Goal: Transaction & Acquisition: Download file/media

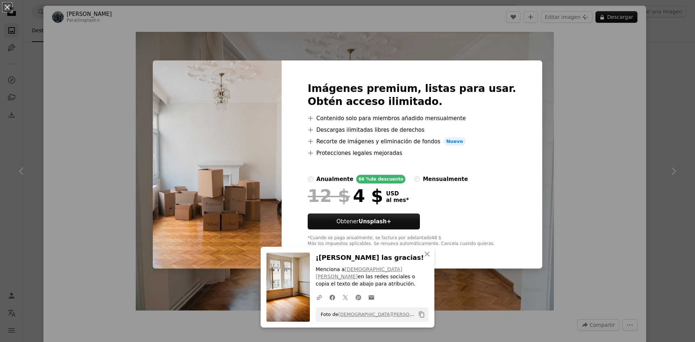
scroll to position [18758, 0]
click at [497, 50] on div "An X shape Imágenes premium, listas para usar. Obtén acceso ilimitado. A plus s…" at bounding box center [347, 171] width 695 height 342
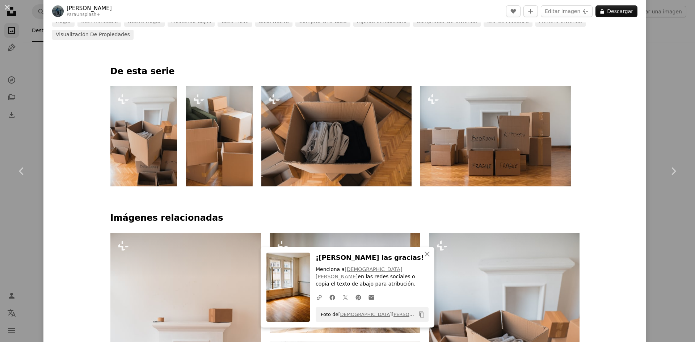
scroll to position [362, 0]
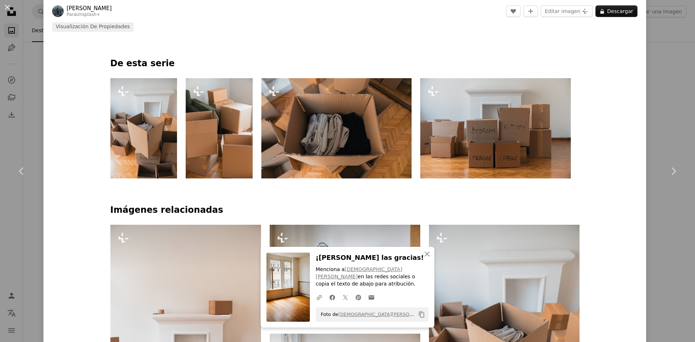
click at [165, 128] on img at bounding box center [143, 128] width 67 height 100
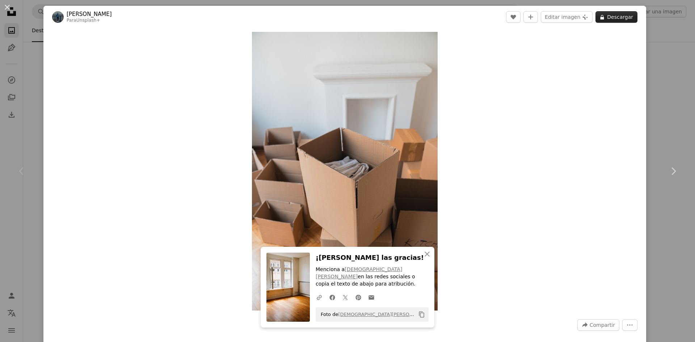
click at [603, 18] on button "A lock Descargar" at bounding box center [617, 17] width 42 height 12
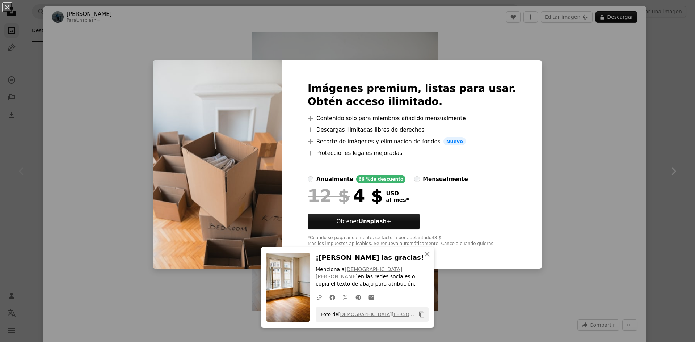
click at [319, 25] on div "An X shape Imágenes premium, listas para usar. Obtén acceso ilimitado. A plus s…" at bounding box center [347, 171] width 695 height 342
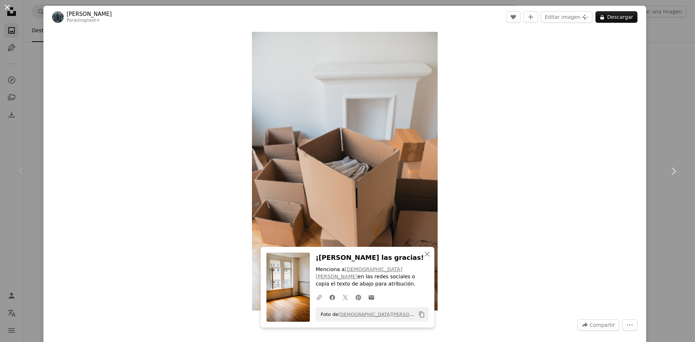
click at [11, 9] on button "An X shape" at bounding box center [7, 7] width 9 height 9
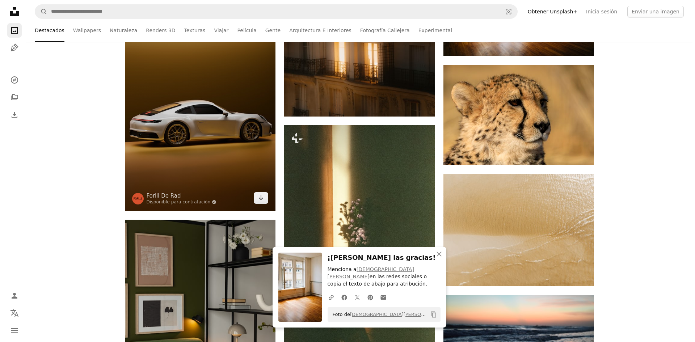
scroll to position [18903, 0]
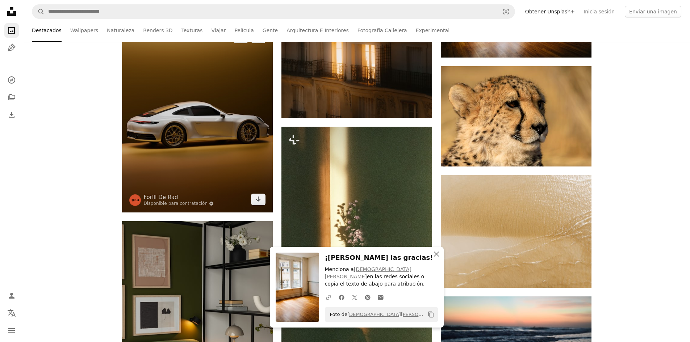
click at [222, 112] on img at bounding box center [197, 118] width 151 height 188
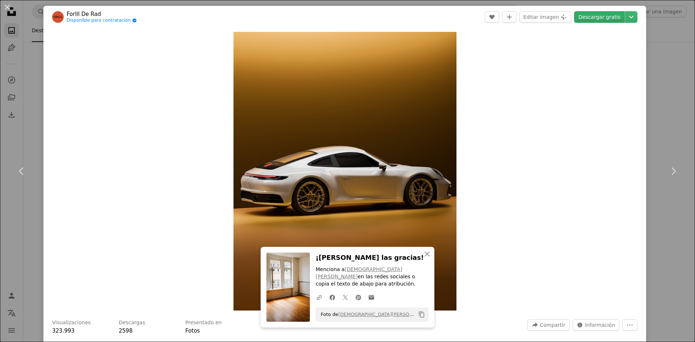
click at [604, 18] on link "Descargar gratis" at bounding box center [599, 17] width 51 height 12
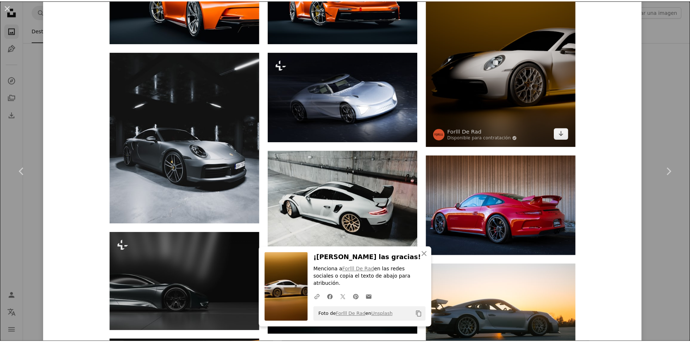
scroll to position [616, 0]
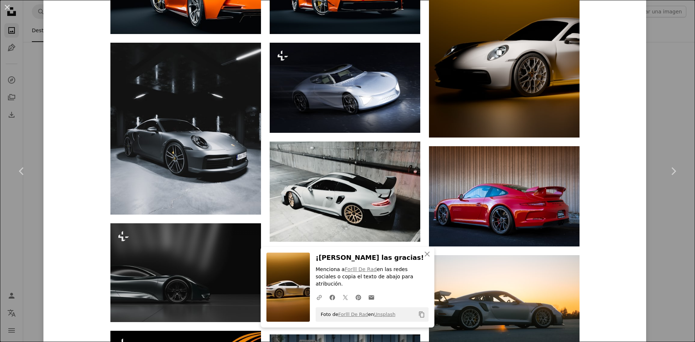
click at [4, 7] on button "An X shape" at bounding box center [7, 7] width 9 height 9
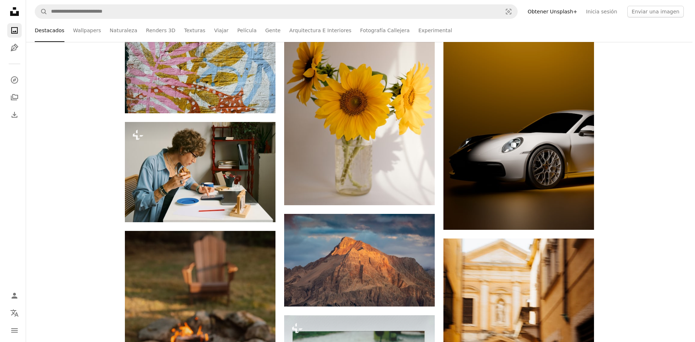
scroll to position [27051, 0]
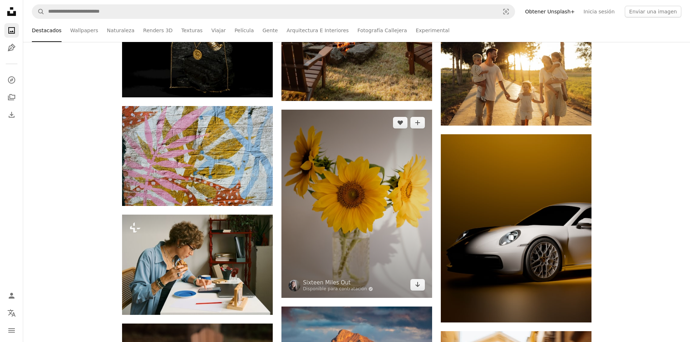
click at [359, 155] on img at bounding box center [356, 204] width 151 height 188
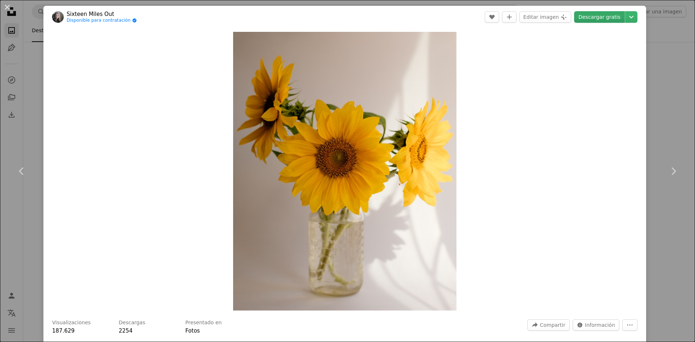
click at [591, 18] on link "Descargar gratis" at bounding box center [599, 17] width 51 height 12
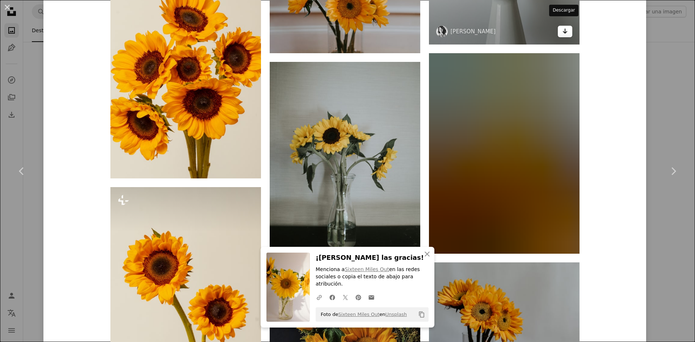
scroll to position [724, 0]
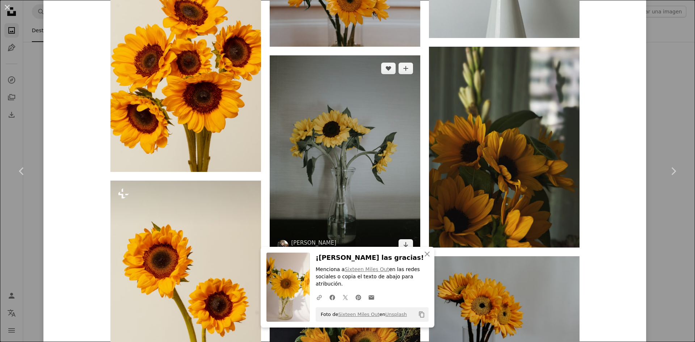
click at [377, 186] on img at bounding box center [345, 156] width 151 height 203
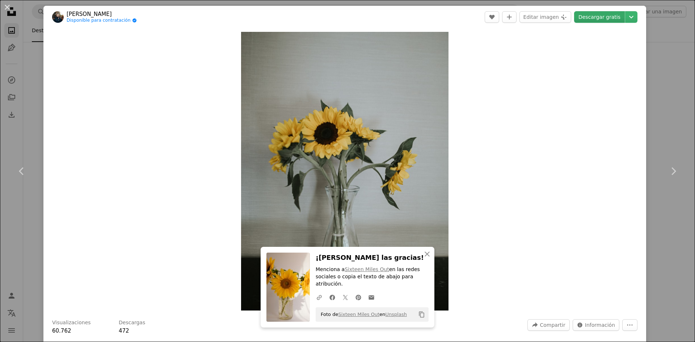
click at [584, 12] on link "Descargar gratis" at bounding box center [599, 17] width 51 height 12
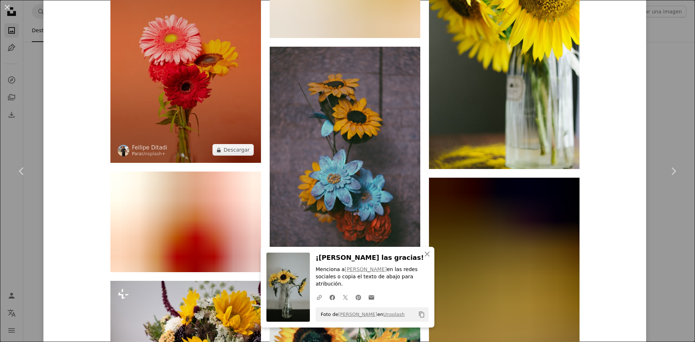
scroll to position [4028, 0]
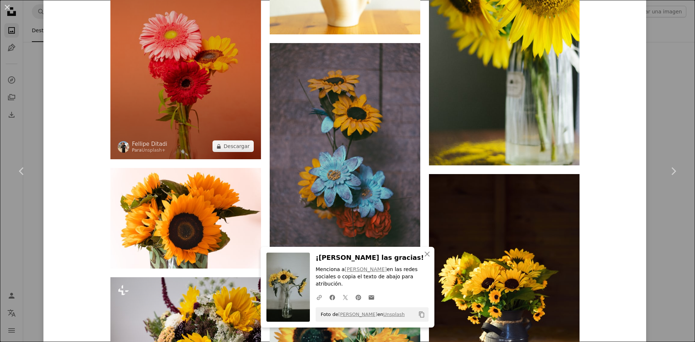
click at [207, 120] on img at bounding box center [185, 46] width 151 height 226
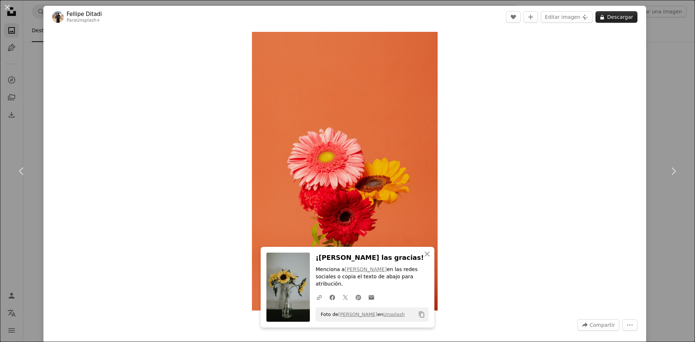
click at [617, 22] on button "A lock Descargar" at bounding box center [617, 17] width 42 height 12
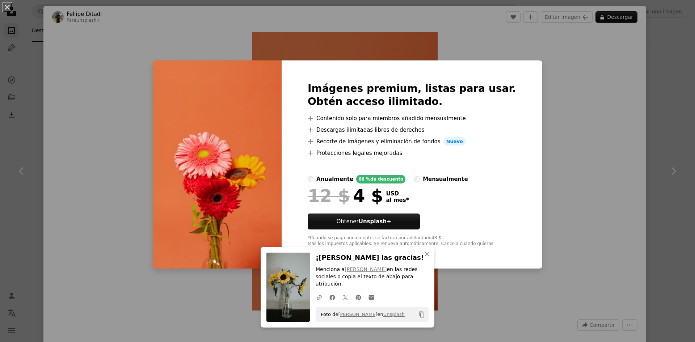
click at [501, 120] on div "Imágenes premium, listas para usar. Obtén acceso ilimitado. A plus sign Conteni…" at bounding box center [412, 164] width 261 height 209
click at [605, 129] on div "An X shape Imágenes premium, listas para usar. Obtén acceso ilimitado. A plus s…" at bounding box center [347, 171] width 695 height 342
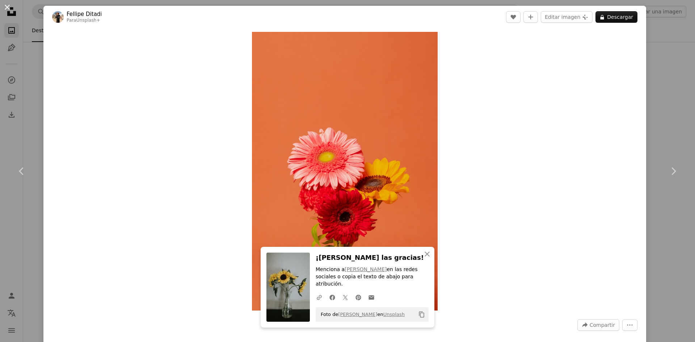
click at [11, 7] on button "An X shape" at bounding box center [7, 7] width 9 height 9
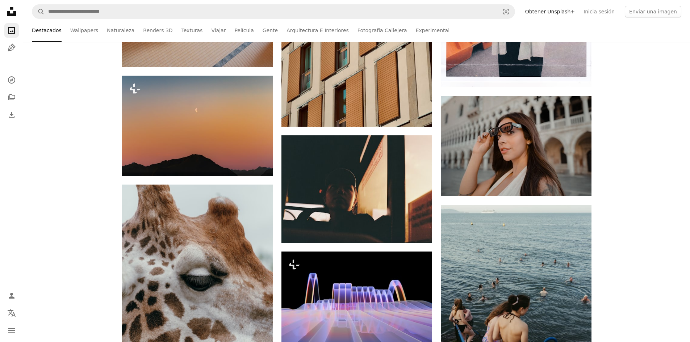
scroll to position [31107, 0]
